Goal: Information Seeking & Learning: Understand process/instructions

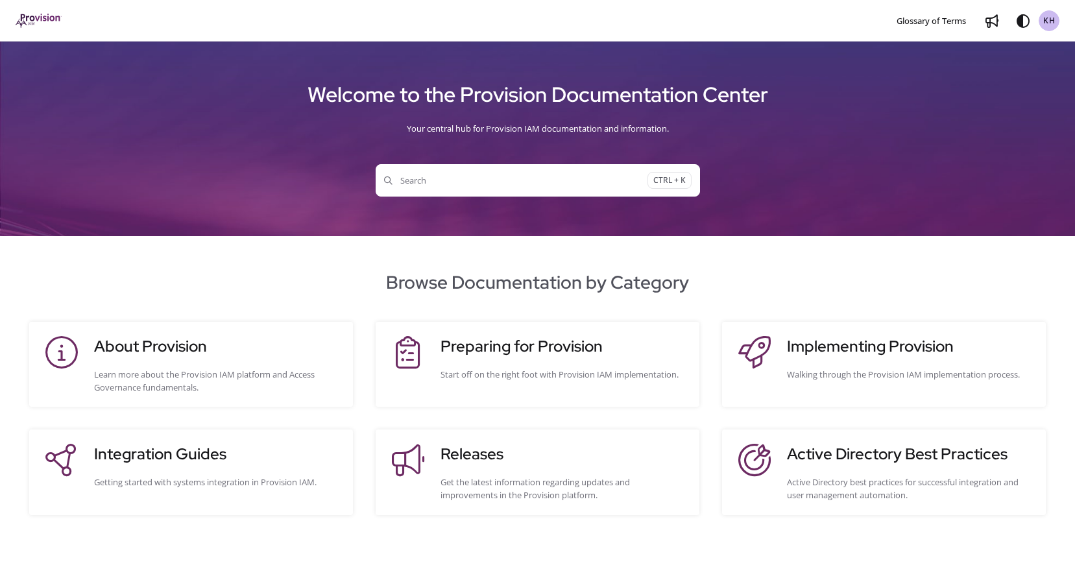
click at [551, 184] on span "Search" at bounding box center [515, 180] width 263 height 13
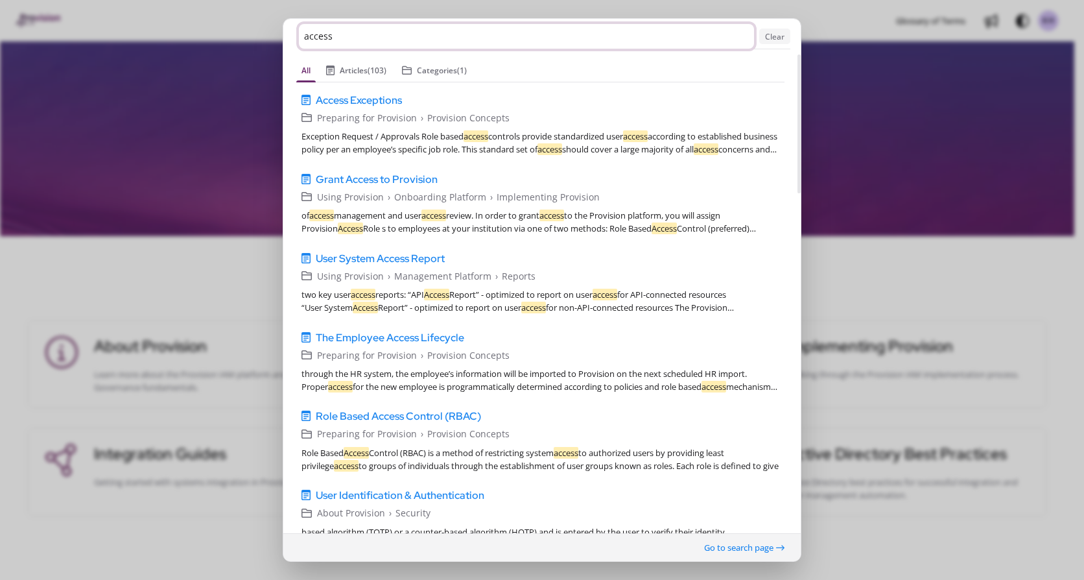
click at [342, 35] on input "access" at bounding box center [526, 36] width 455 height 25
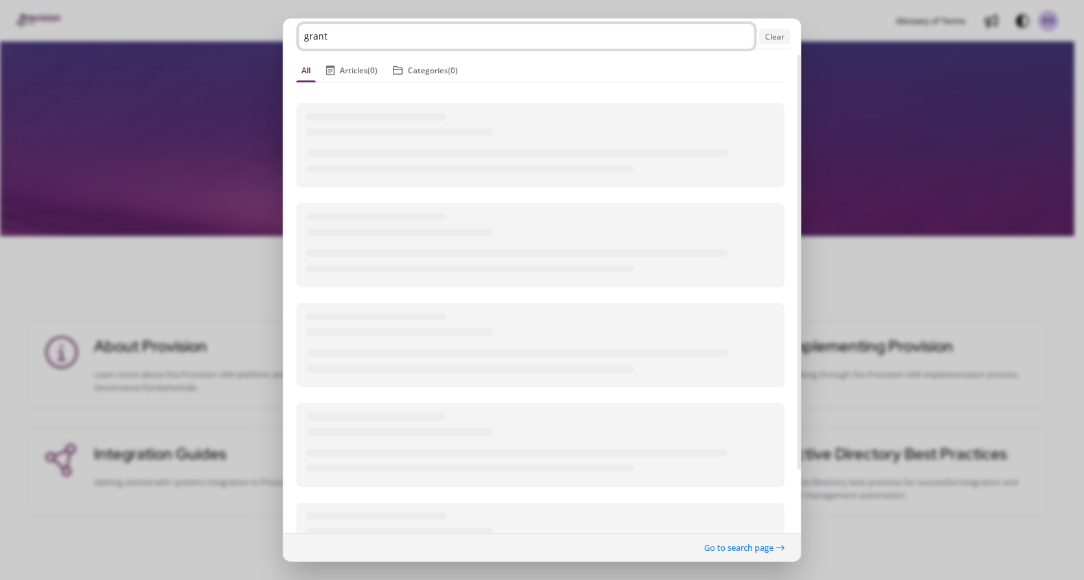
type input "grant"
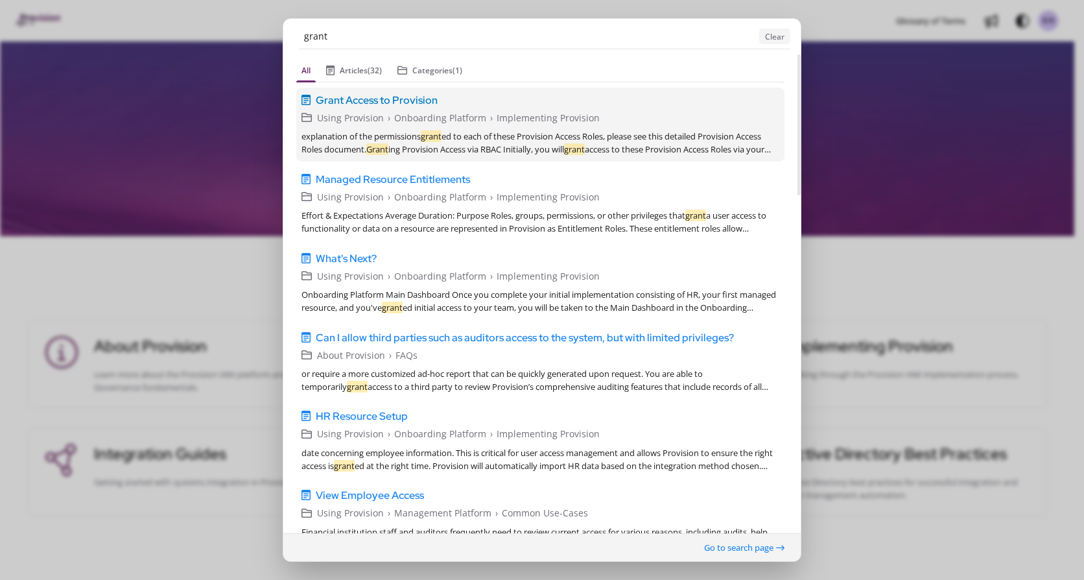
click at [385, 101] on span "Grant Access to Provision" at bounding box center [377, 100] width 122 height 16
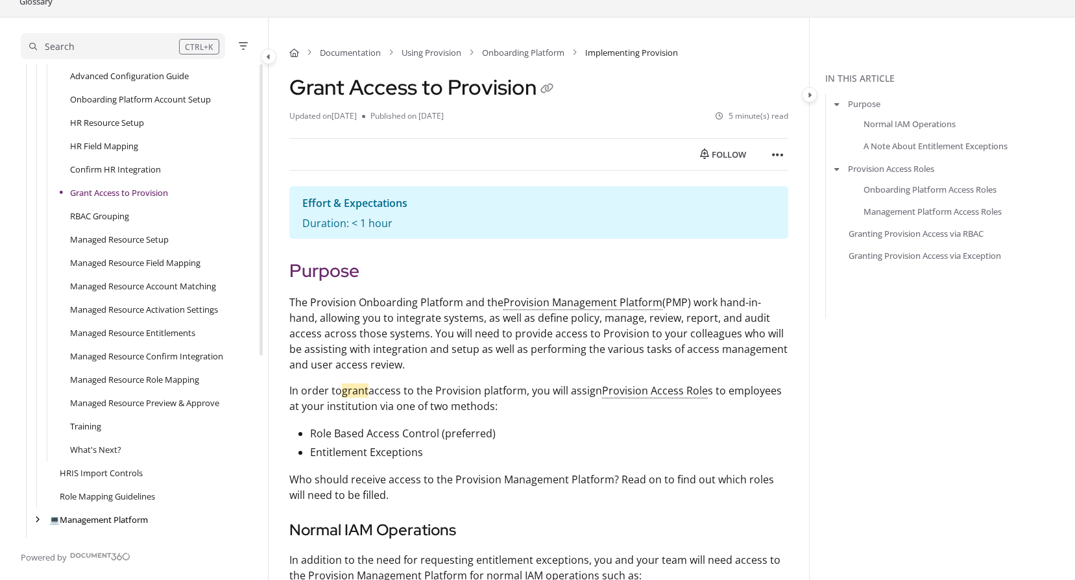
scroll to position [65, 0]
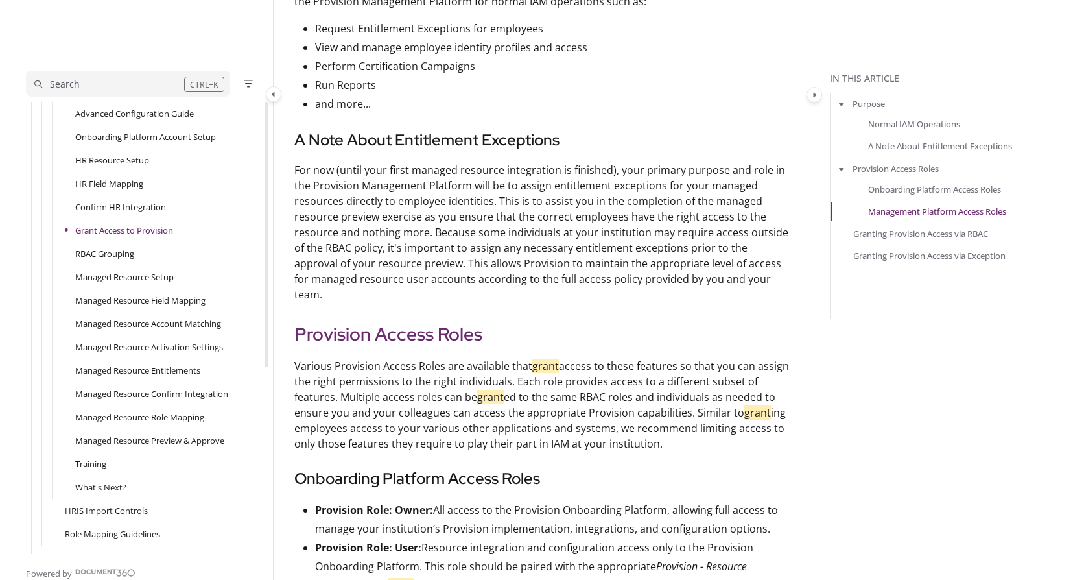
scroll to position [0, 0]
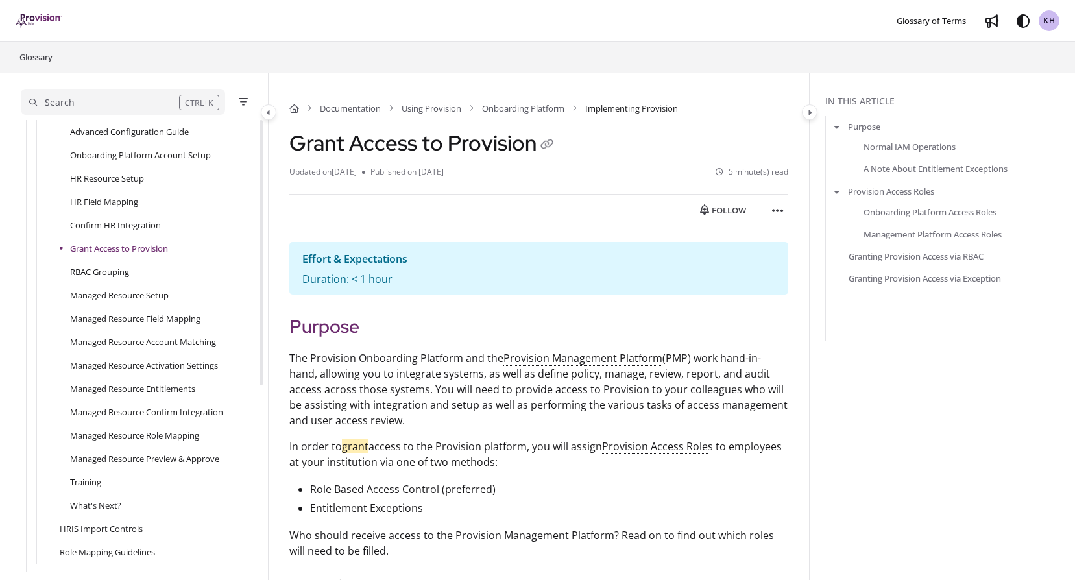
click at [82, 105] on div "Search" at bounding box center [104, 102] width 150 height 14
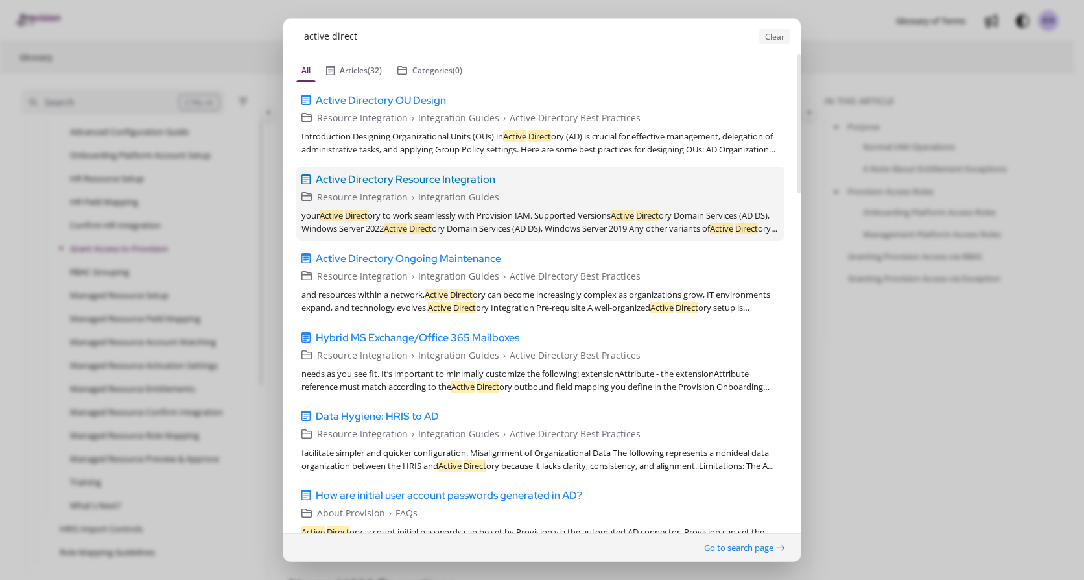
type input "active direct"
click at [444, 182] on span "Active Directory Resource Integration" at bounding box center [406, 179] width 180 height 16
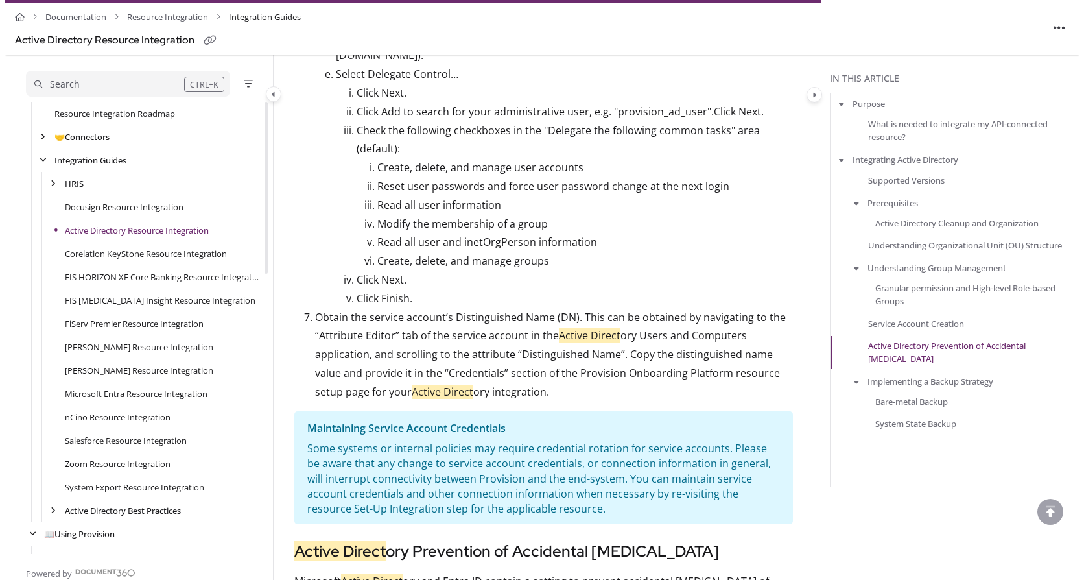
scroll to position [2731, 0]
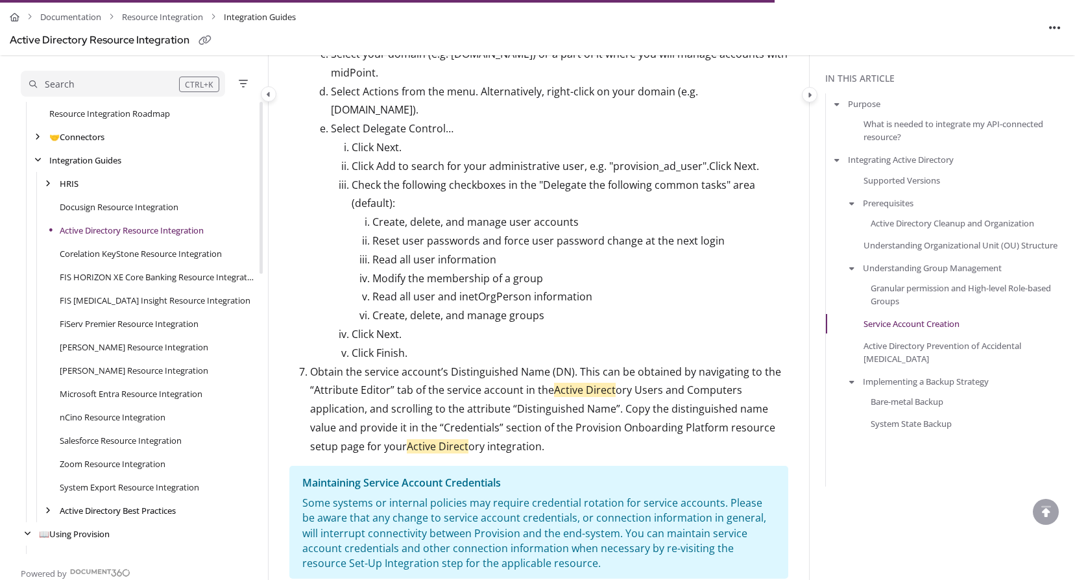
click at [103, 77] on div "Search" at bounding box center [104, 84] width 150 height 14
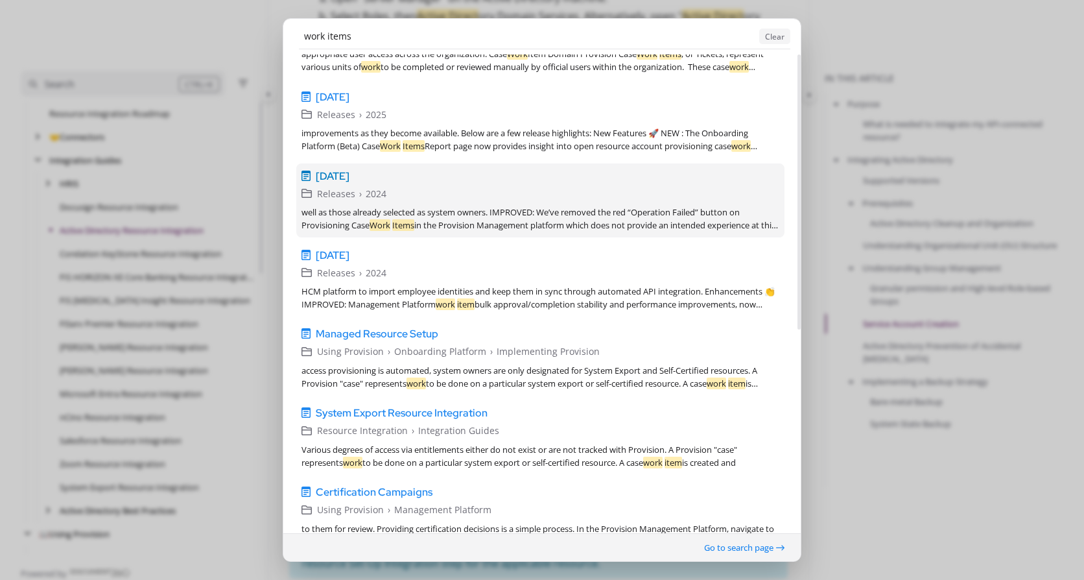
scroll to position [86, 0]
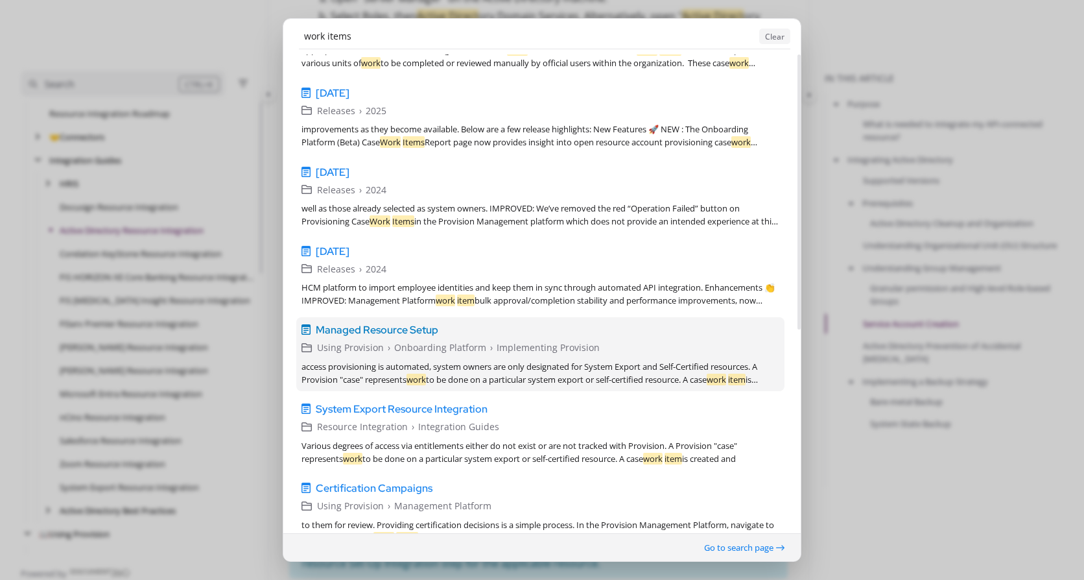
type input "work items"
click at [405, 334] on span "Managed Resource Setup" at bounding box center [377, 330] width 123 height 16
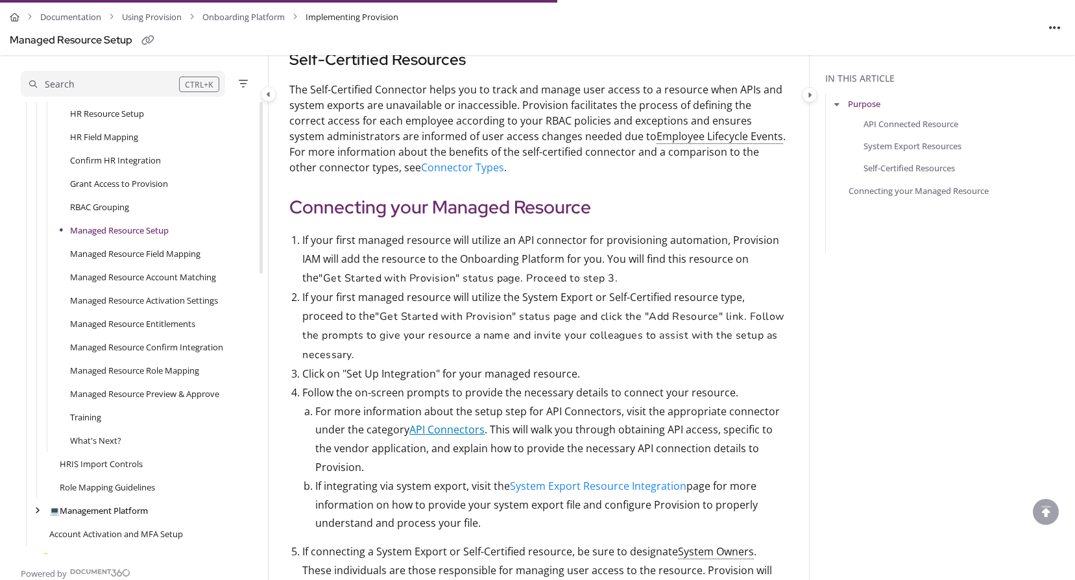
scroll to position [973, 0]
click at [455, 429] on link "API Connectors" at bounding box center [446, 427] width 75 height 14
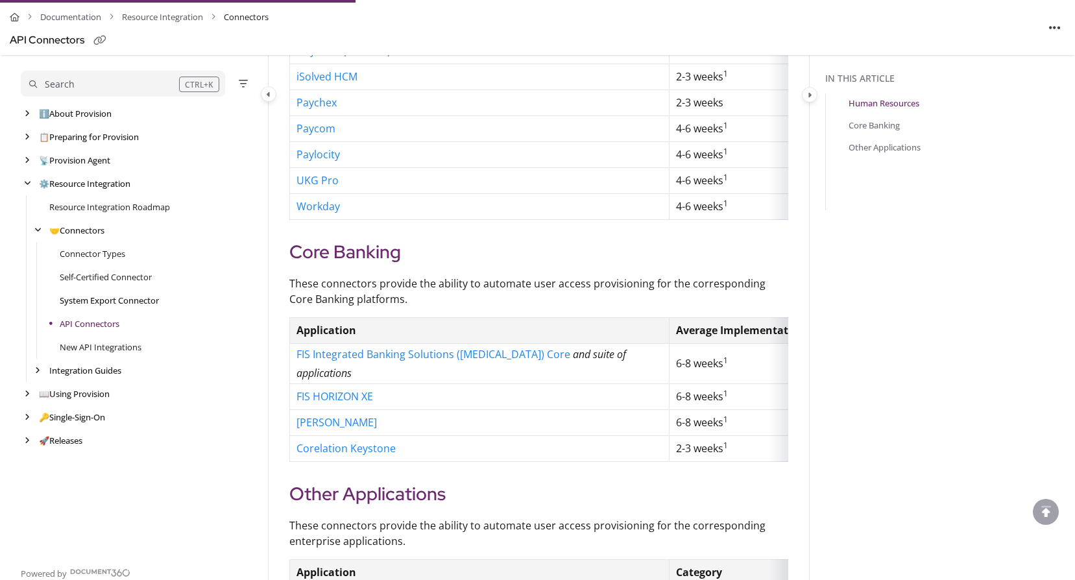
scroll to position [459, 0]
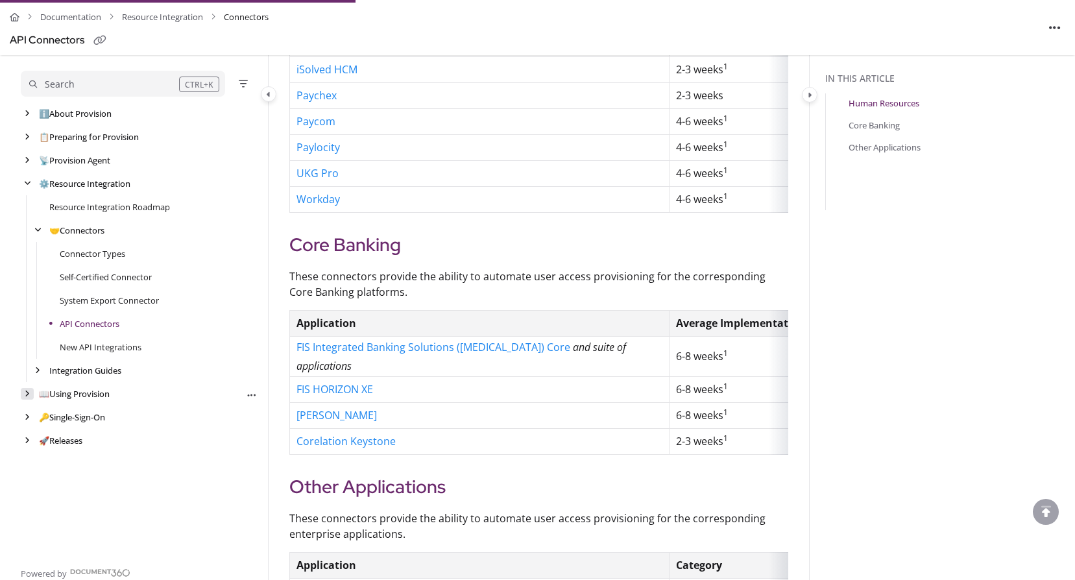
click at [28, 390] on icon "arrow" at bounding box center [27, 394] width 5 height 8
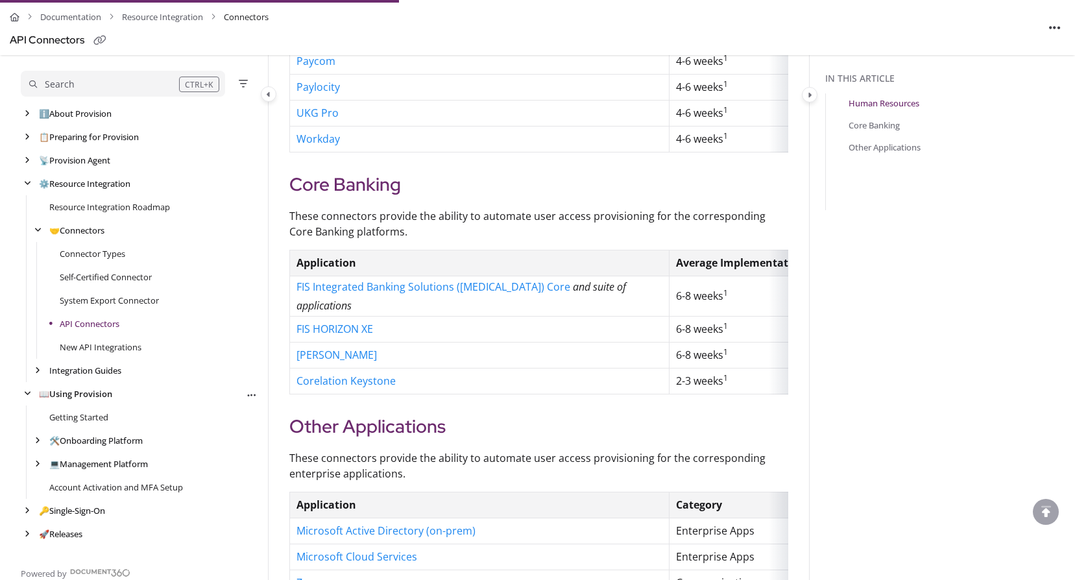
scroll to position [524, 0]
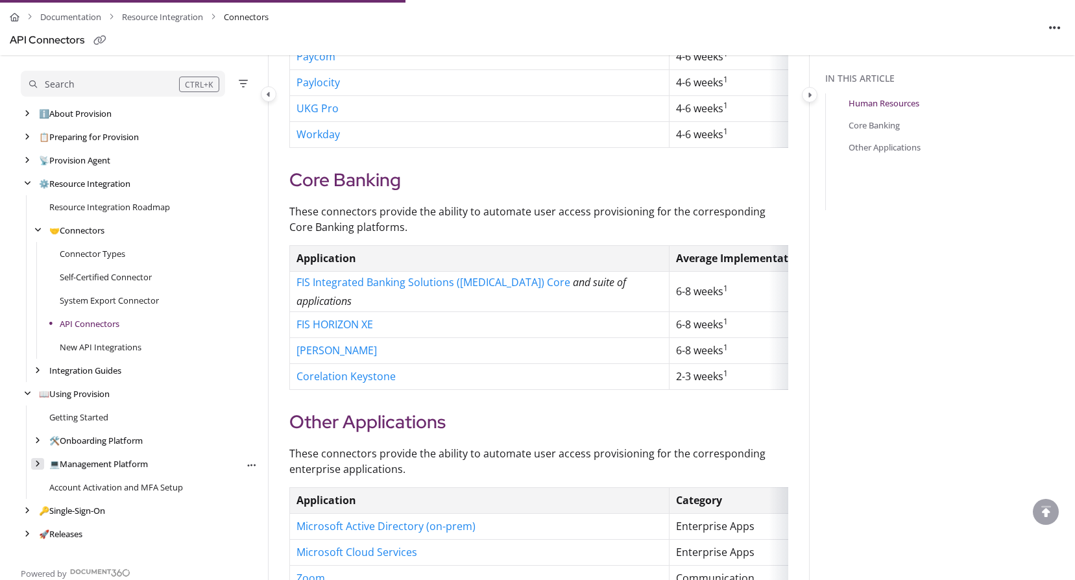
click at [36, 460] on icon "arrow" at bounding box center [37, 464] width 5 height 8
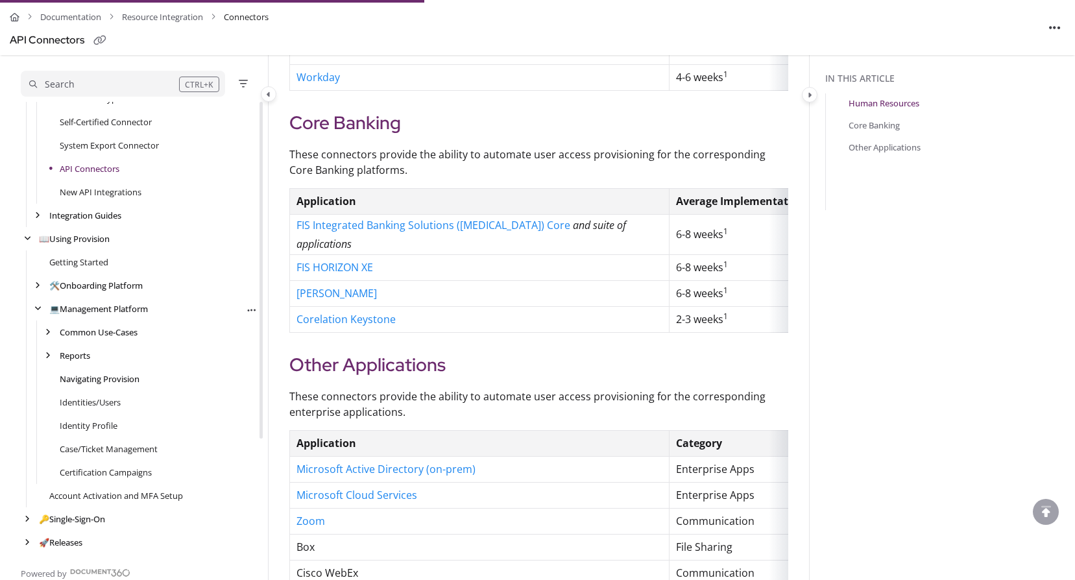
scroll to position [589, 0]
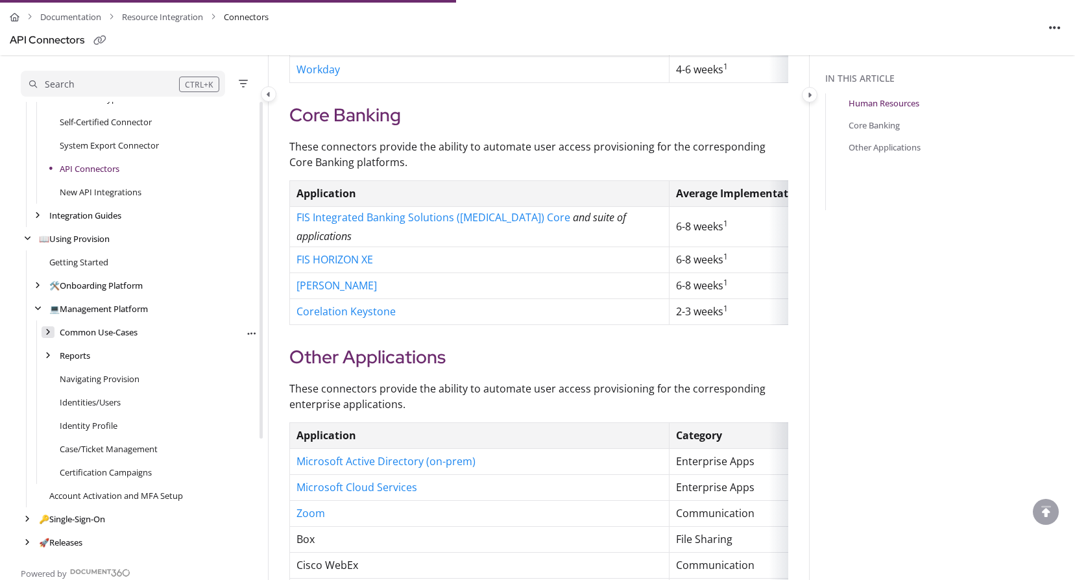
click at [48, 331] on icon "arrow" at bounding box center [47, 332] width 5 height 8
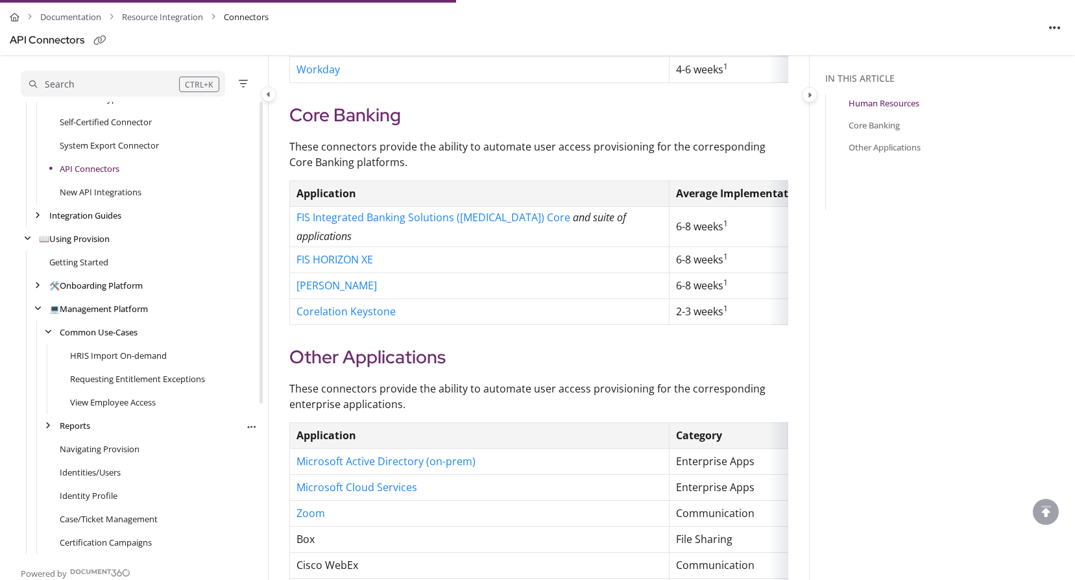
click at [33, 424] on div at bounding box center [33, 425] width 5 height 23
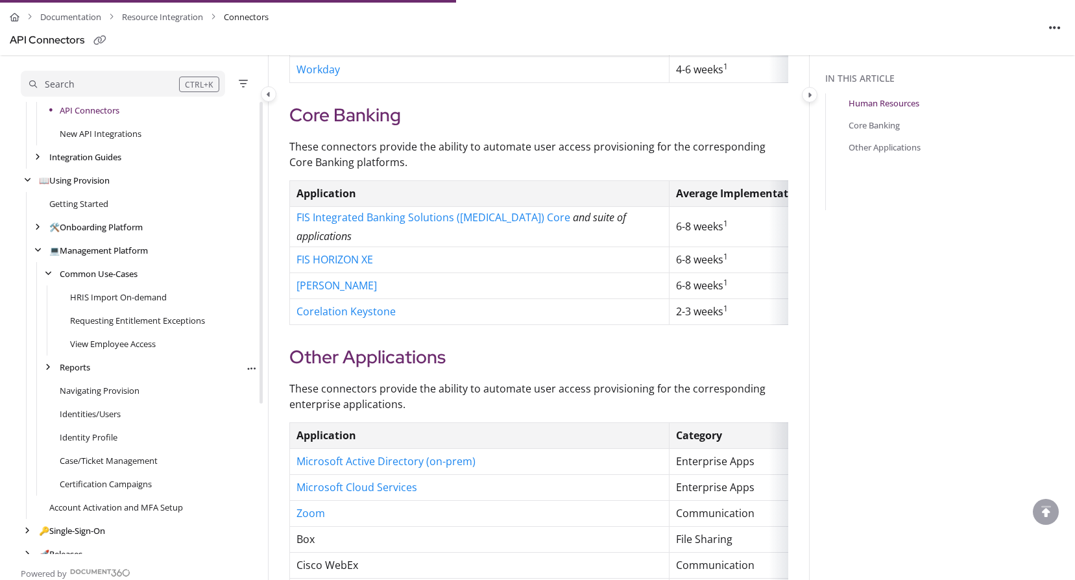
scroll to position [225, 0]
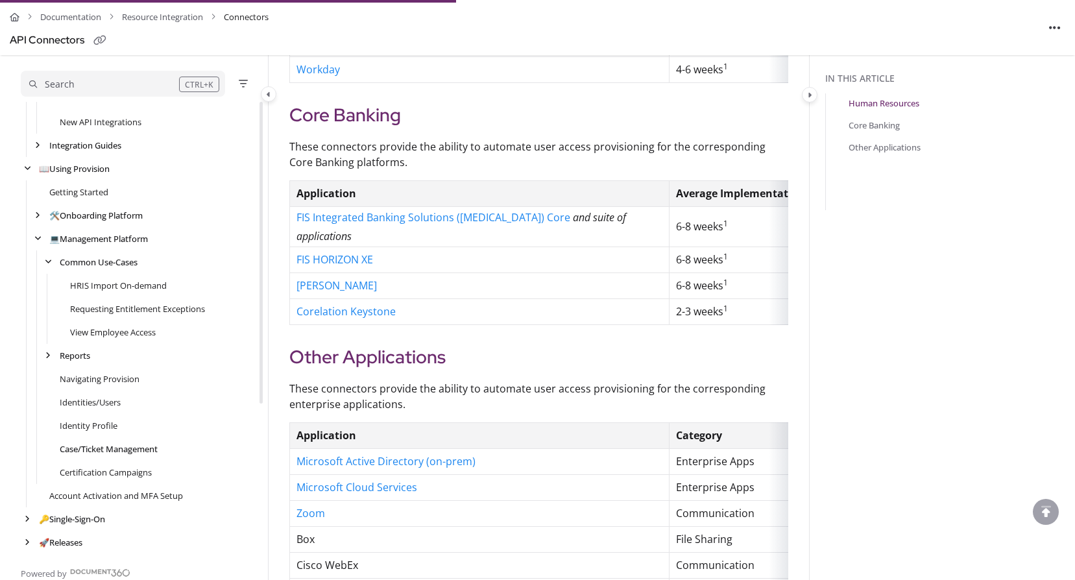
click at [95, 447] on link "Case/Ticket Management" at bounding box center [109, 448] width 98 height 13
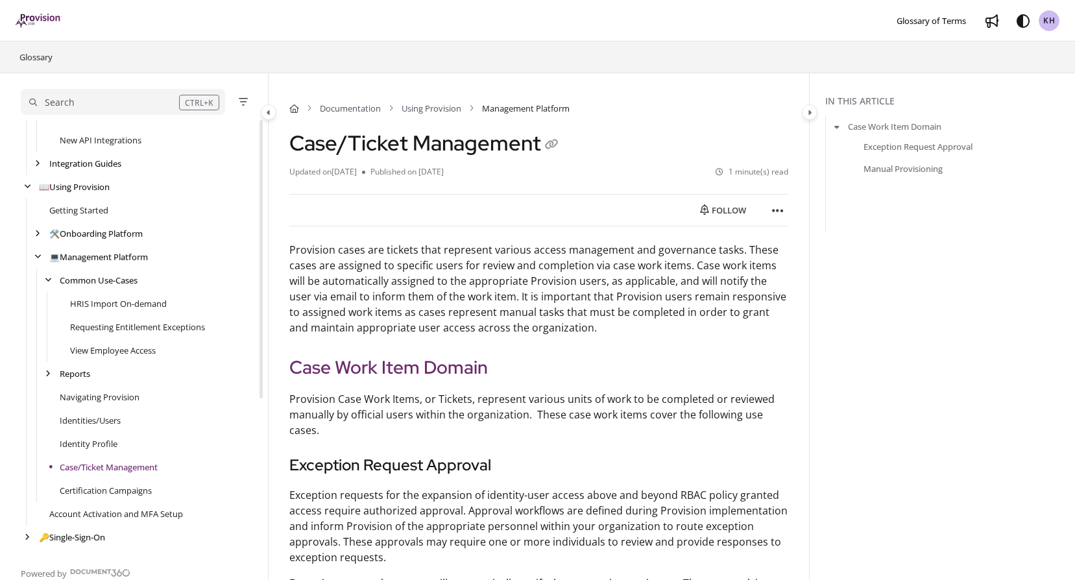
click at [49, 97] on div "Search" at bounding box center [60, 102] width 30 height 14
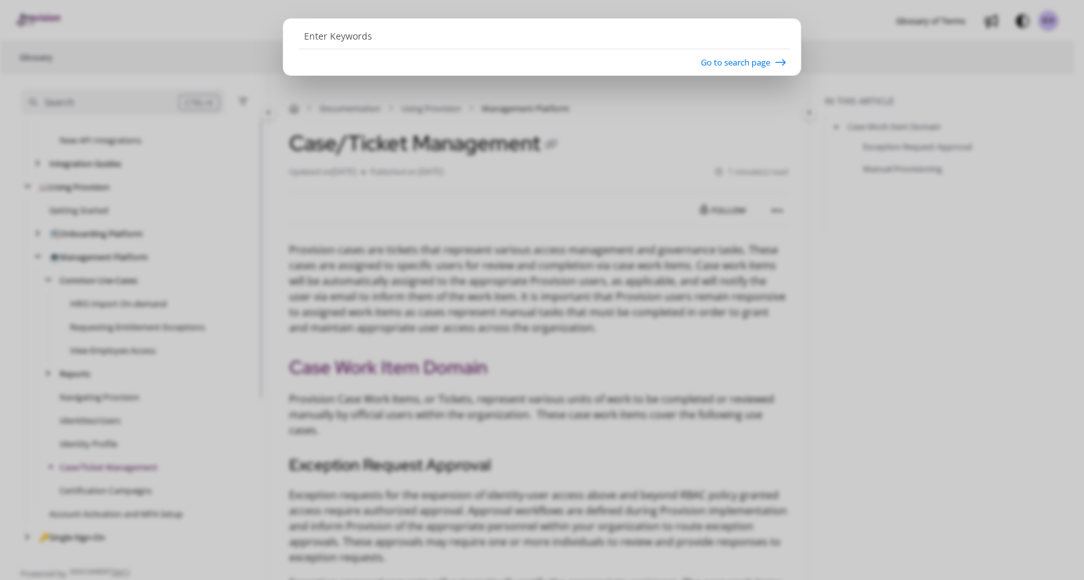
click at [315, 36] on input "Enter Keywords" at bounding box center [545, 36] width 492 height 25
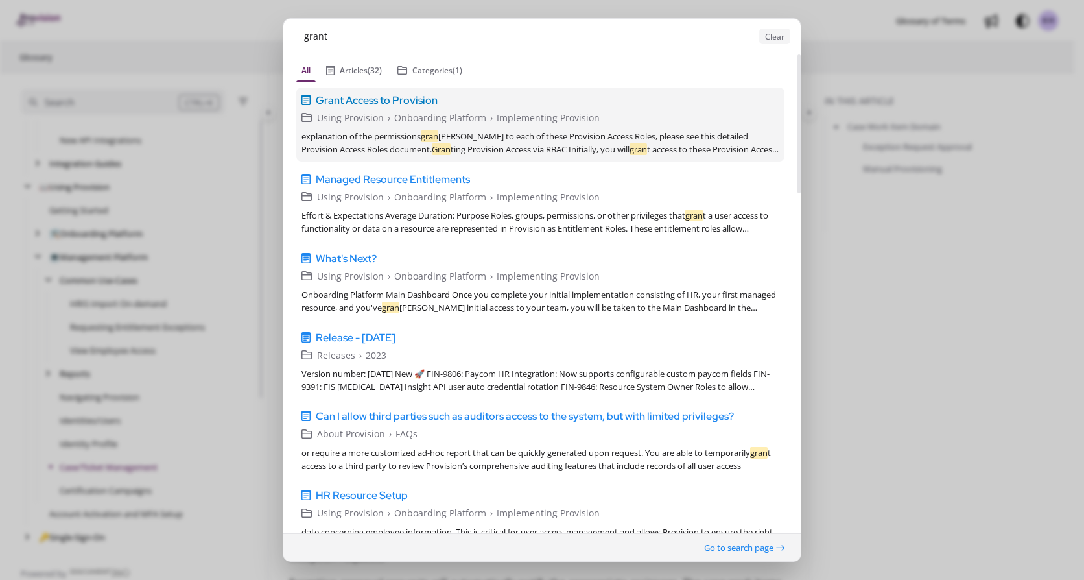
type input "grant"
click at [368, 100] on span "Grant Access to Provision" at bounding box center [377, 100] width 122 height 16
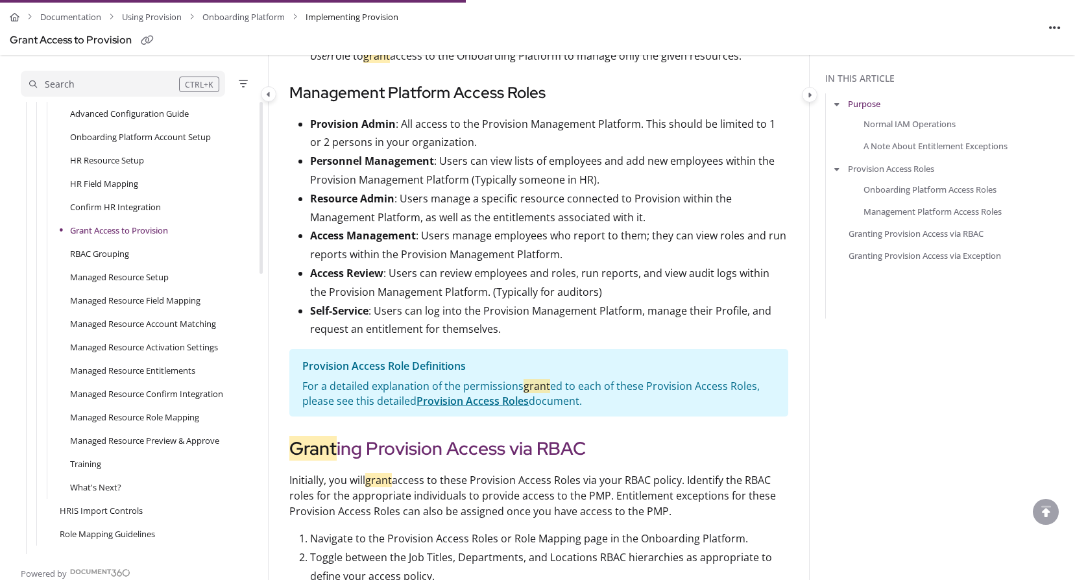
scroll to position [1216, 0]
click at [492, 392] on link "Provision Access Roles" at bounding box center [472, 399] width 112 height 14
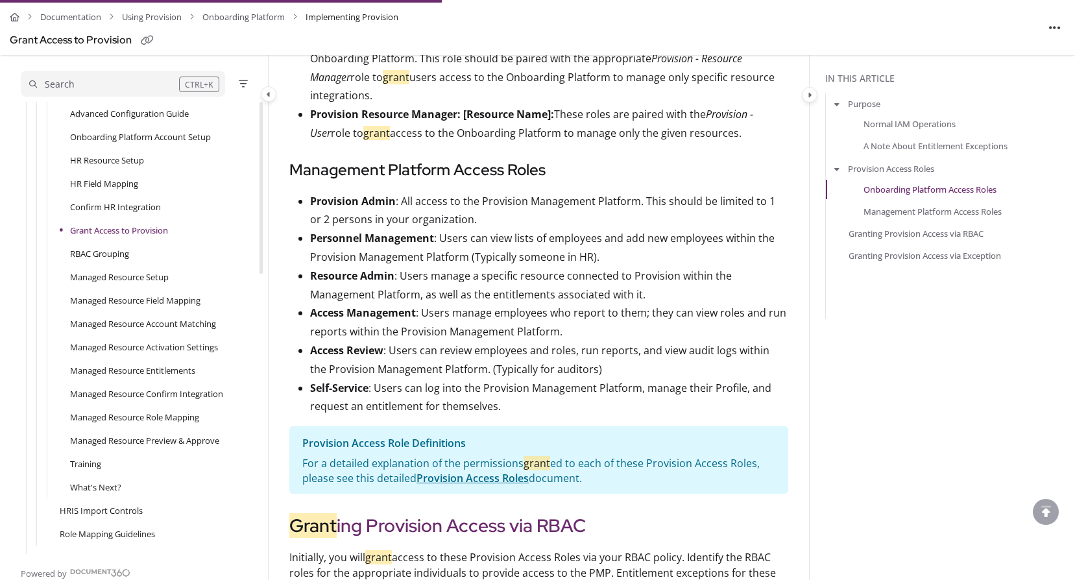
scroll to position [1130, 0]
